Goal: Task Accomplishment & Management: Manage account settings

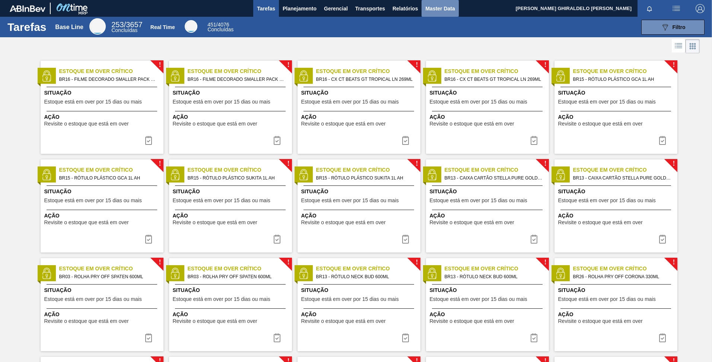
click at [433, 9] on span "Master Data" at bounding box center [439, 8] width 29 height 9
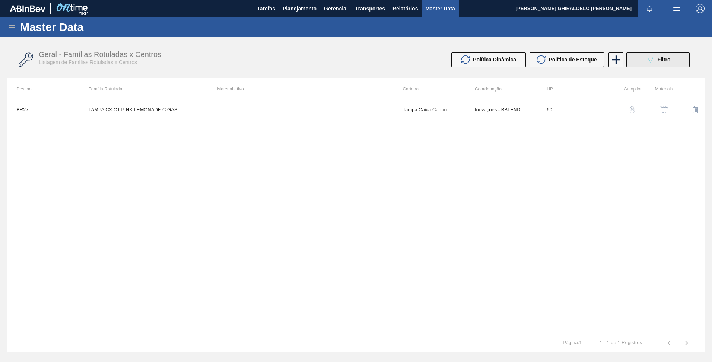
click at [658, 62] on span "Filtro" at bounding box center [664, 60] width 13 height 6
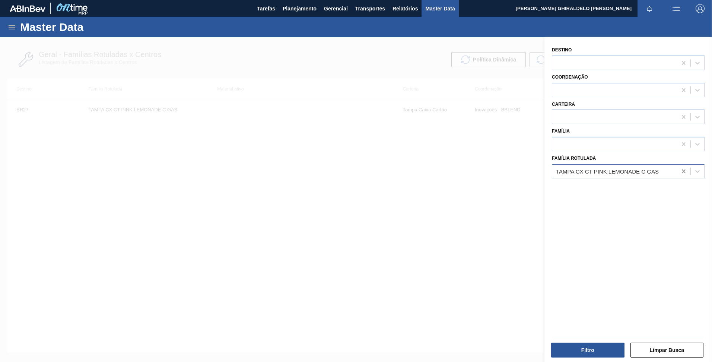
click at [687, 170] on div at bounding box center [683, 171] width 13 height 13
click at [593, 168] on Rotulada "preforma 15,6G" at bounding box center [576, 171] width 40 height 6
type Rotulada "preforma 15,65G"
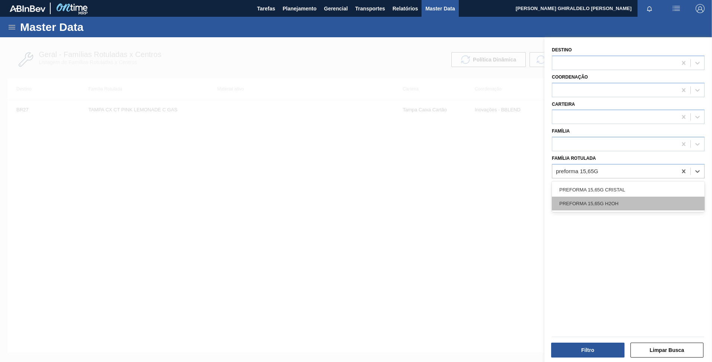
click at [600, 202] on div "PREFORMA 15,65G H2OH" at bounding box center [628, 204] width 153 height 14
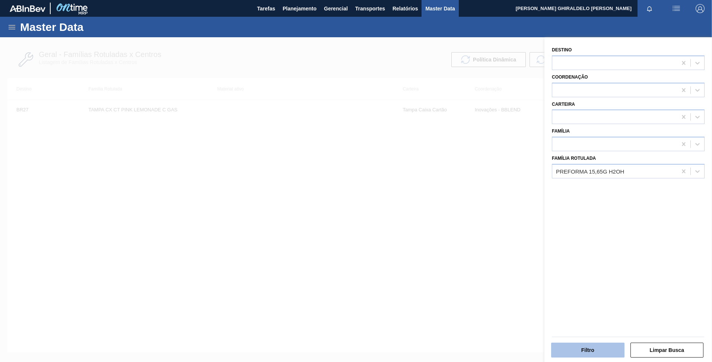
click at [589, 343] on button "Filtro" at bounding box center [587, 350] width 73 height 15
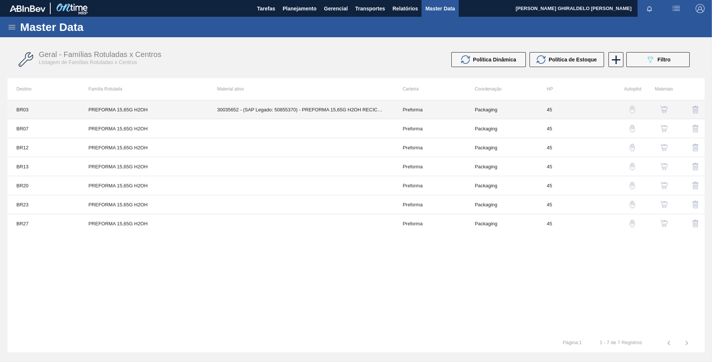
click at [210, 111] on td "30035652 - (SAP Legado: 50855370) - PREFORMA 15,65G H2OH RECICLADA" at bounding box center [300, 109] width 185 height 19
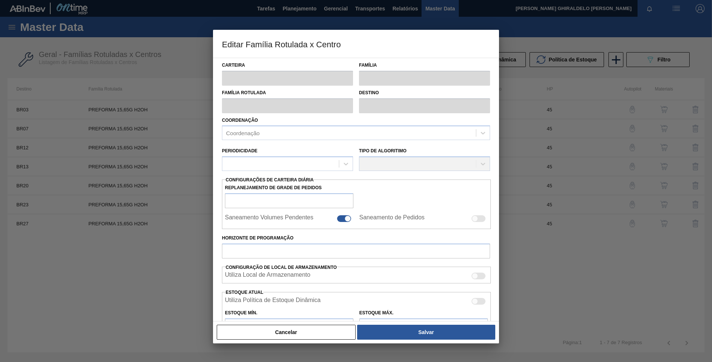
type input "Preforma"
type input "PREFORMA 15,65G H2OH"
type input "BR03 - Aquiraz"
type input "0"
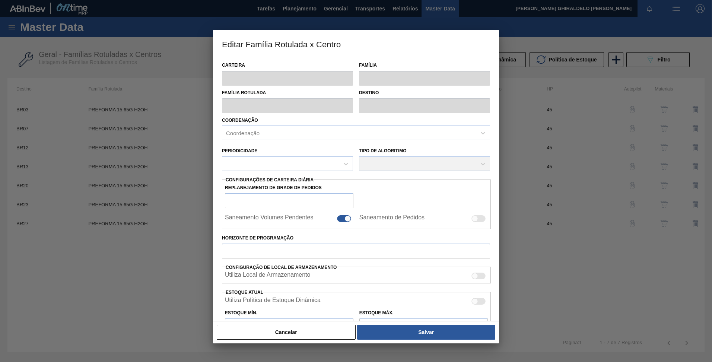
checkbox input "false"
type input "45"
type input "0"
type input "100"
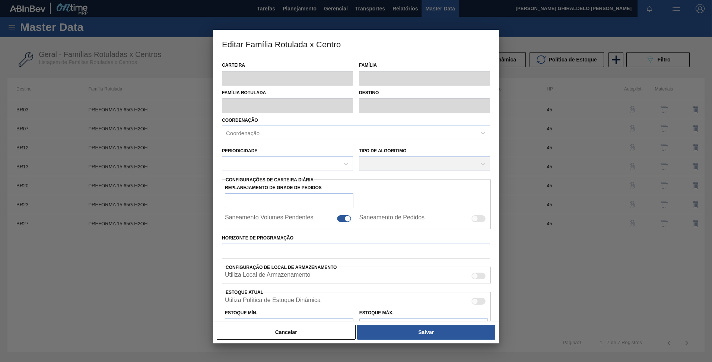
type input "0,000"
checkbox input "true"
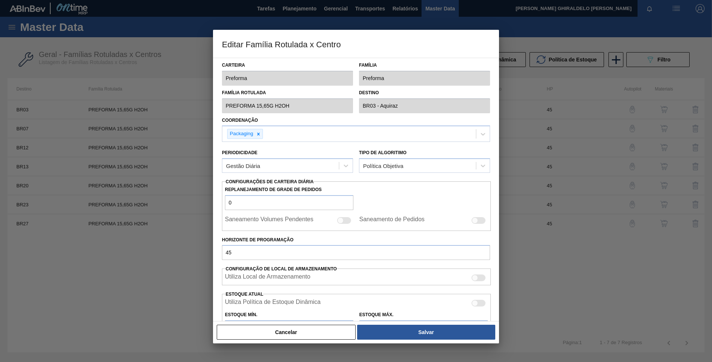
click at [326, 336] on button "Cancelar" at bounding box center [286, 332] width 139 height 15
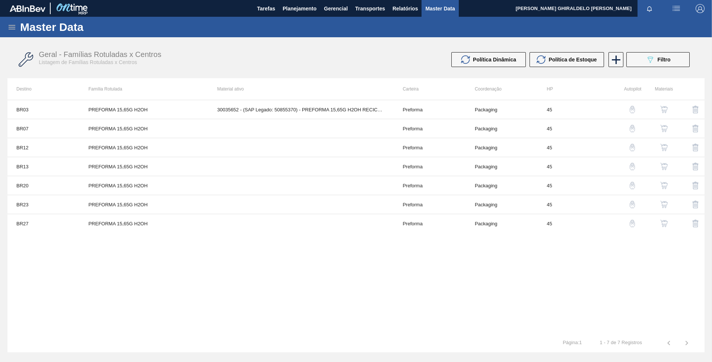
click at [667, 112] on img "button" at bounding box center [663, 109] width 7 height 7
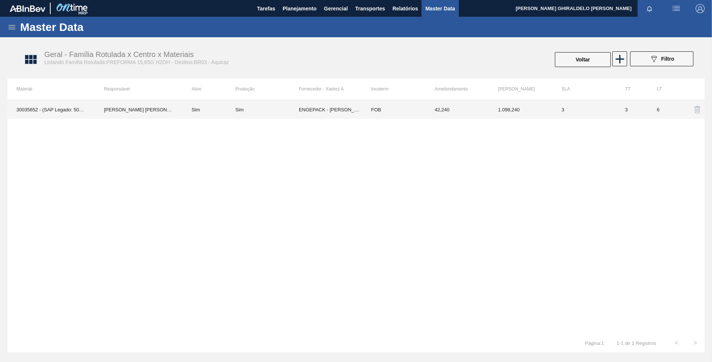
click at [365, 105] on td "FOB" at bounding box center [393, 109] width 63 height 19
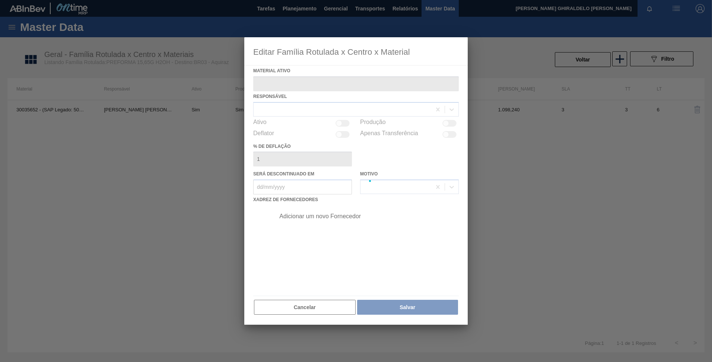
type ativo "30035652 - (SAP Legado: 50855370) - PREFORMA 15,65G H2OH RECICLADA"
checkbox input "true"
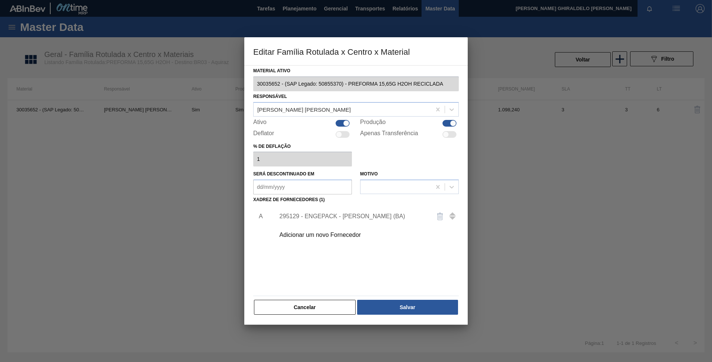
click at [337, 235] on div "Adicionar um novo Fornecedor" at bounding box center [352, 235] width 146 height 7
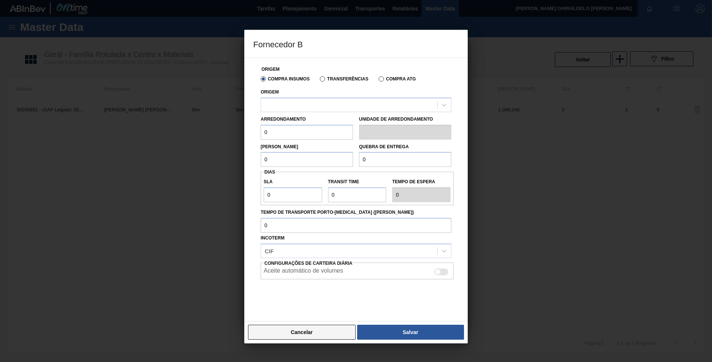
click at [311, 337] on button "Cancelar" at bounding box center [302, 332] width 108 height 15
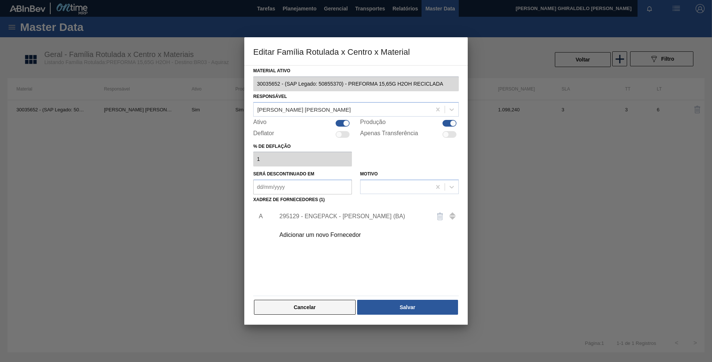
click at [305, 307] on button "Cancelar" at bounding box center [305, 307] width 102 height 15
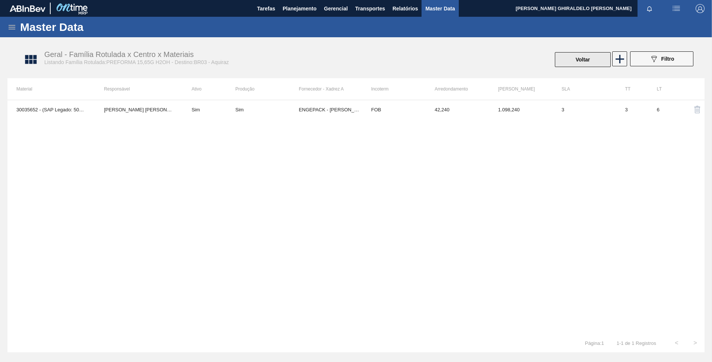
click at [571, 58] on button "Voltar" at bounding box center [583, 59] width 56 height 15
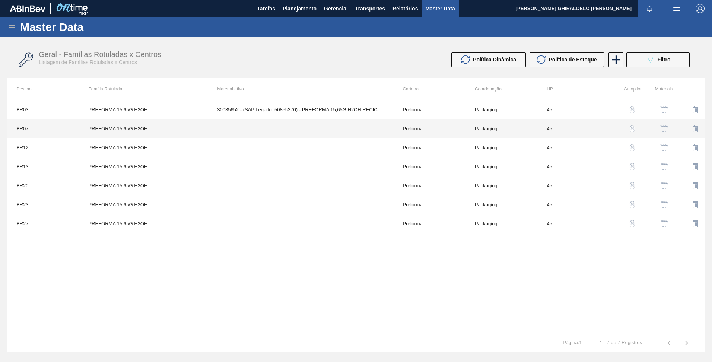
click at [242, 123] on td at bounding box center [300, 128] width 185 height 19
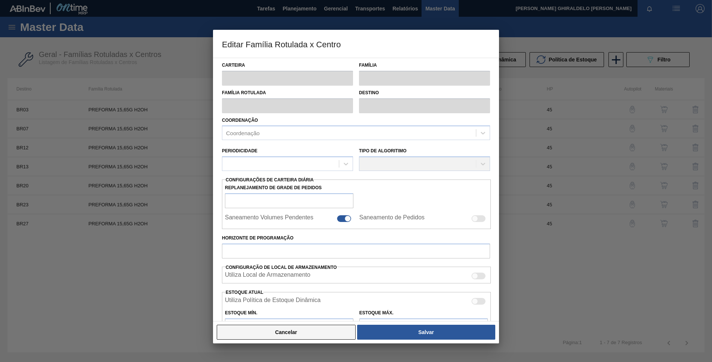
type input "Preforma"
type input "PREFORMA 15,65G H2OH"
type input "BR07 - Macacu"
type input "0"
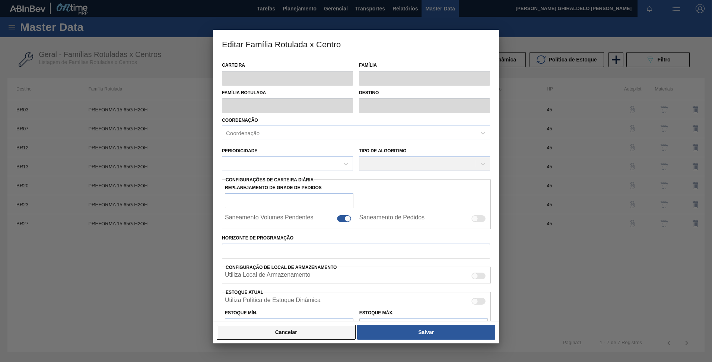
checkbox input "false"
type input "45"
type input "0"
type input "100"
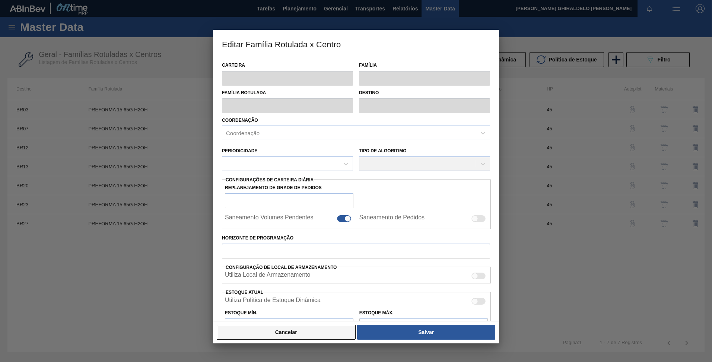
type input "0,000"
checkbox input "true"
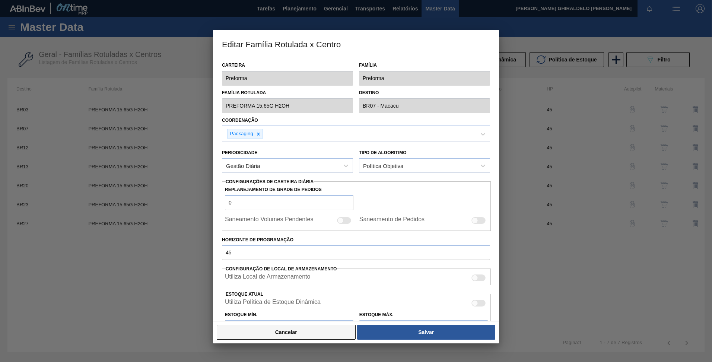
click at [320, 334] on button "Cancelar" at bounding box center [286, 332] width 139 height 15
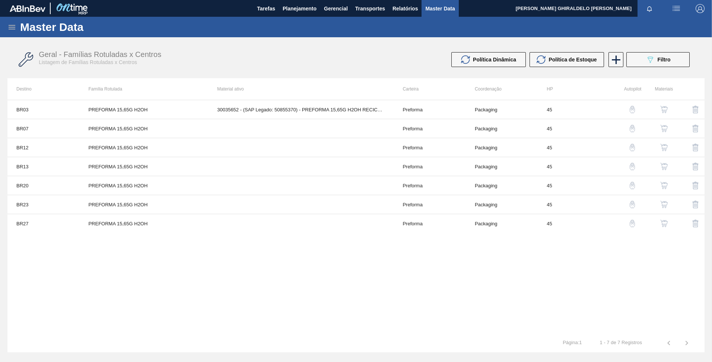
click at [663, 129] on img "button" at bounding box center [663, 128] width 7 height 7
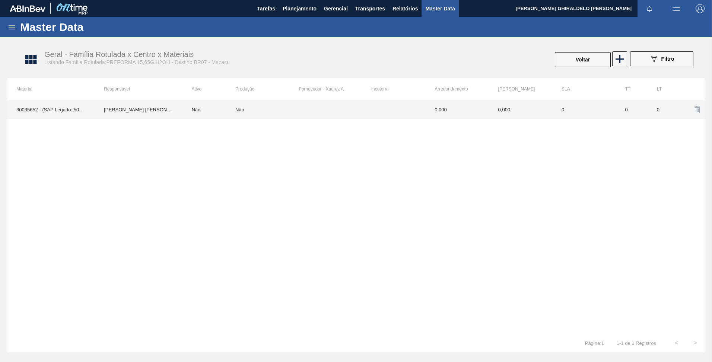
click at [410, 114] on td at bounding box center [393, 109] width 63 height 19
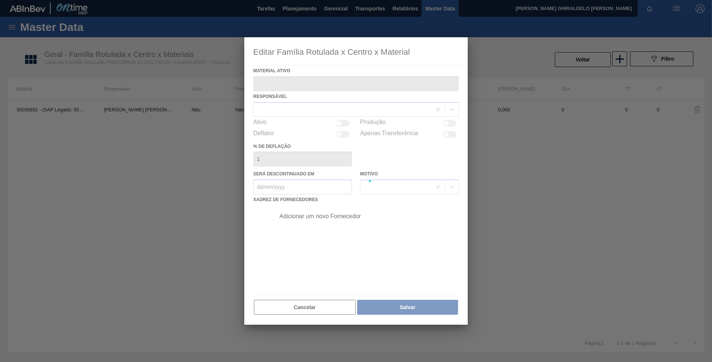
type ativo "30035652 - (SAP Legado: 50855370) - PREFORMA 15,65G H2OH RECICLADA"
type deflação "0"
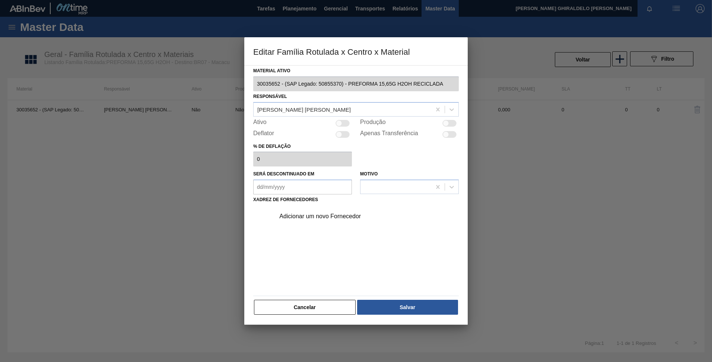
click at [333, 220] on div "Adicionar um novo Fornecedor" at bounding box center [365, 216] width 188 height 19
click at [328, 214] on div "Adicionar um novo Fornecedor" at bounding box center [352, 216] width 146 height 7
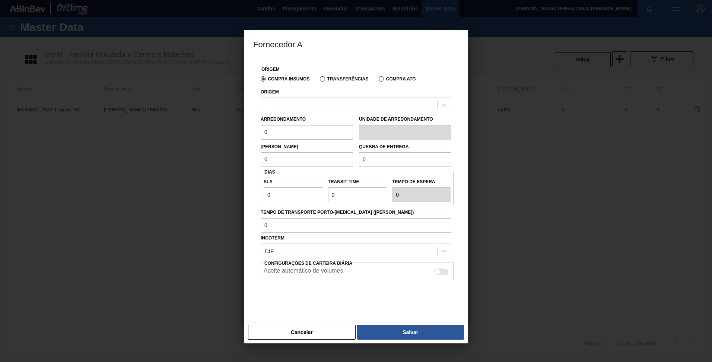
click at [324, 113] on div "Arredondamento 0 Unidade de arredondamento" at bounding box center [356, 126] width 197 height 28
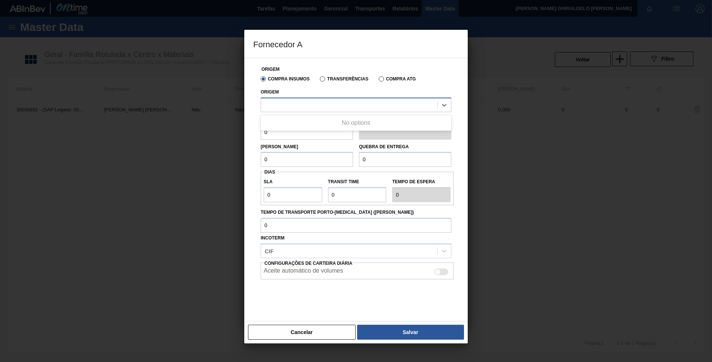
click at [318, 108] on div at bounding box center [349, 104] width 176 height 11
click at [312, 104] on div at bounding box center [349, 104] width 176 height 11
click at [313, 107] on div at bounding box center [349, 104] width 176 height 11
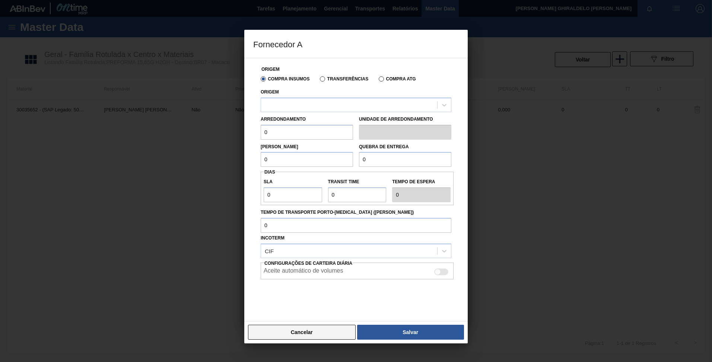
click at [328, 334] on button "Cancelar" at bounding box center [302, 332] width 108 height 15
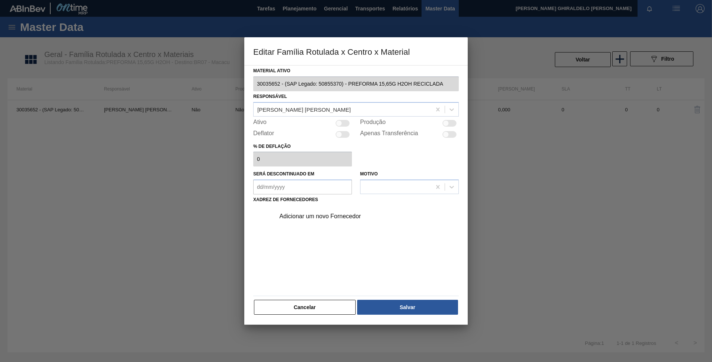
click at [349, 220] on div "Adicionar um novo Fornecedor" at bounding box center [365, 216] width 188 height 19
click at [331, 220] on div "Adicionar um novo Fornecedor" at bounding box center [365, 216] width 188 height 19
click at [327, 211] on div "Adicionar um novo Fornecedor" at bounding box center [365, 216] width 188 height 19
click at [326, 215] on div "Adicionar um novo Fornecedor" at bounding box center [352, 216] width 146 height 7
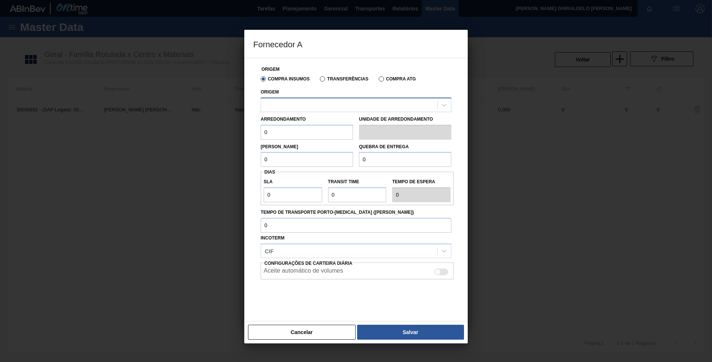
click at [330, 107] on div at bounding box center [349, 104] width 176 height 11
click at [319, 331] on button "Cancelar" at bounding box center [302, 332] width 108 height 15
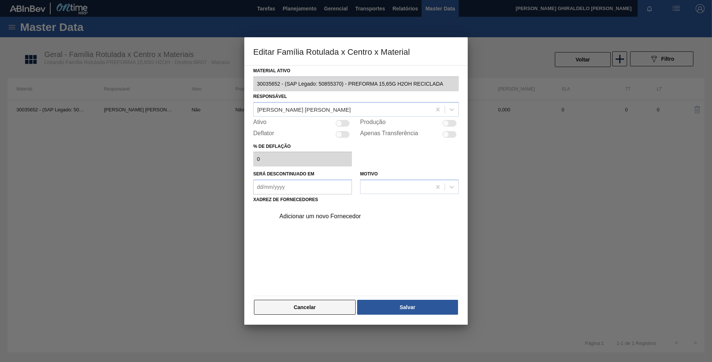
click at [310, 311] on button "Cancelar" at bounding box center [305, 307] width 102 height 15
